Goal: Transaction & Acquisition: Purchase product/service

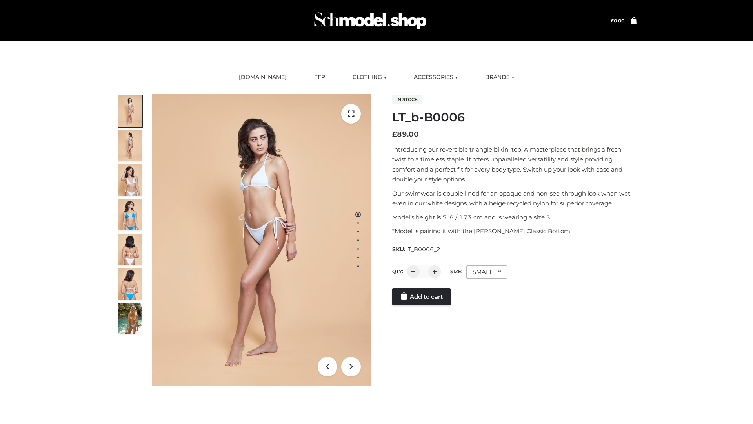
click at [422, 305] on link "Add to cart" at bounding box center [421, 296] width 58 height 17
